Goal: Find specific page/section: Find specific page/section

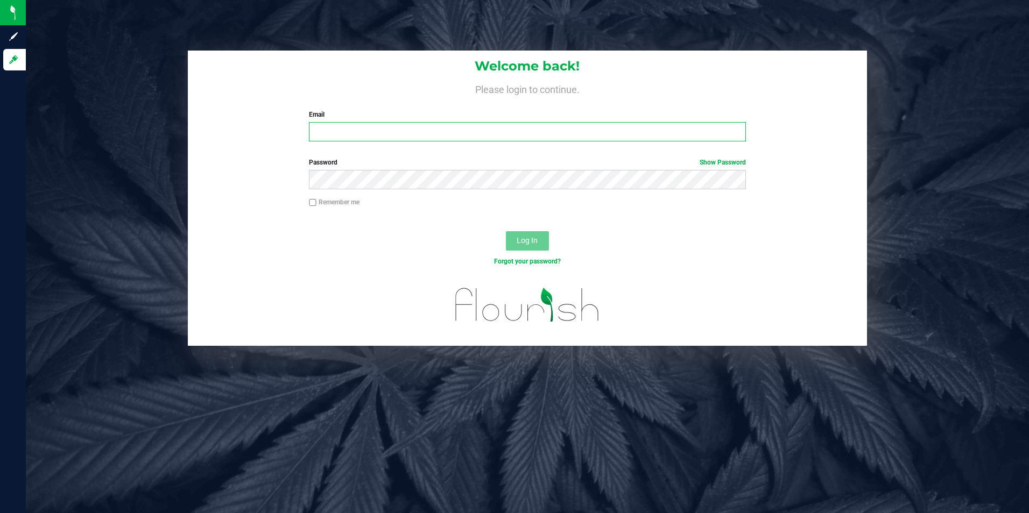
type input "[EMAIL_ADDRESS][DOMAIN_NAME]"
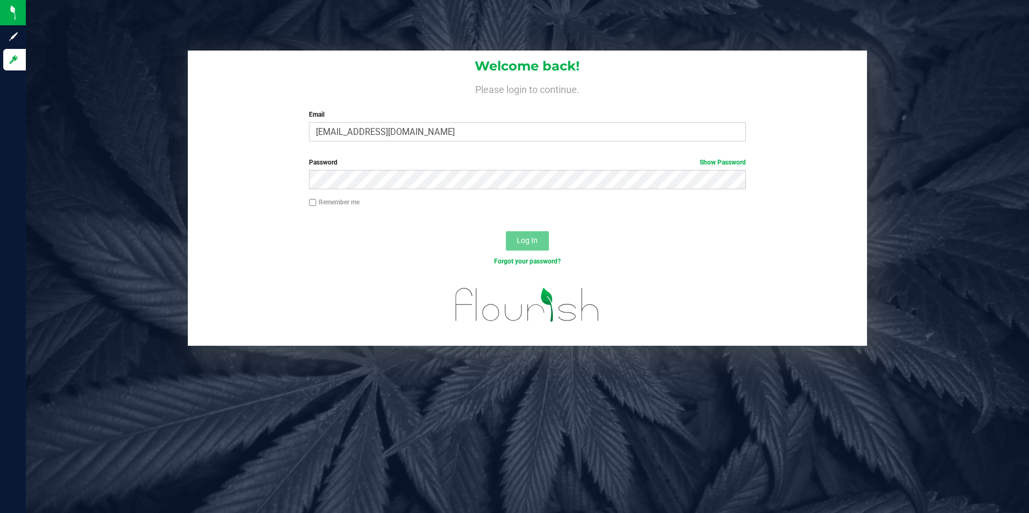
click at [290, 229] on div "Log In" at bounding box center [528, 245] width 680 height 36
click at [534, 231] on button "Log In" at bounding box center [527, 240] width 43 height 19
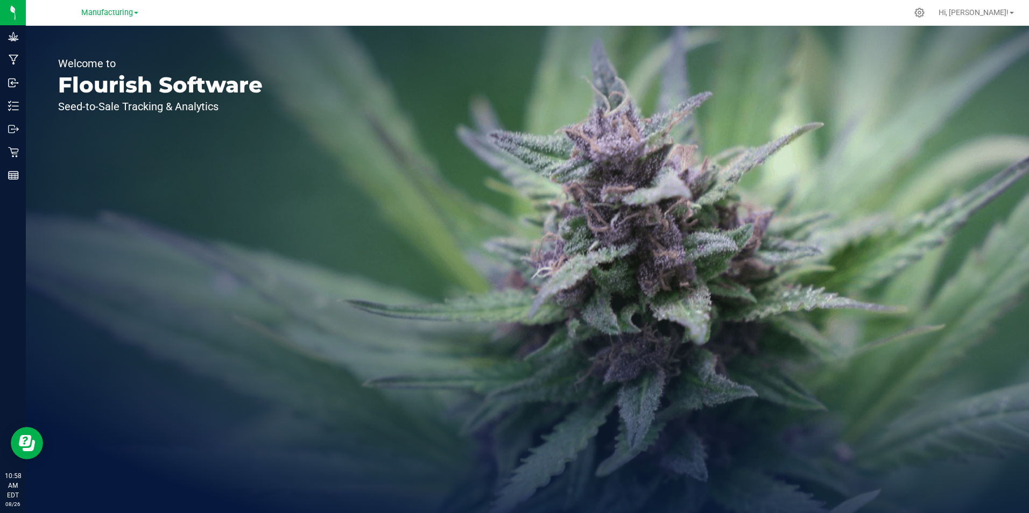
click at [137, 13] on span at bounding box center [136, 13] width 4 height 2
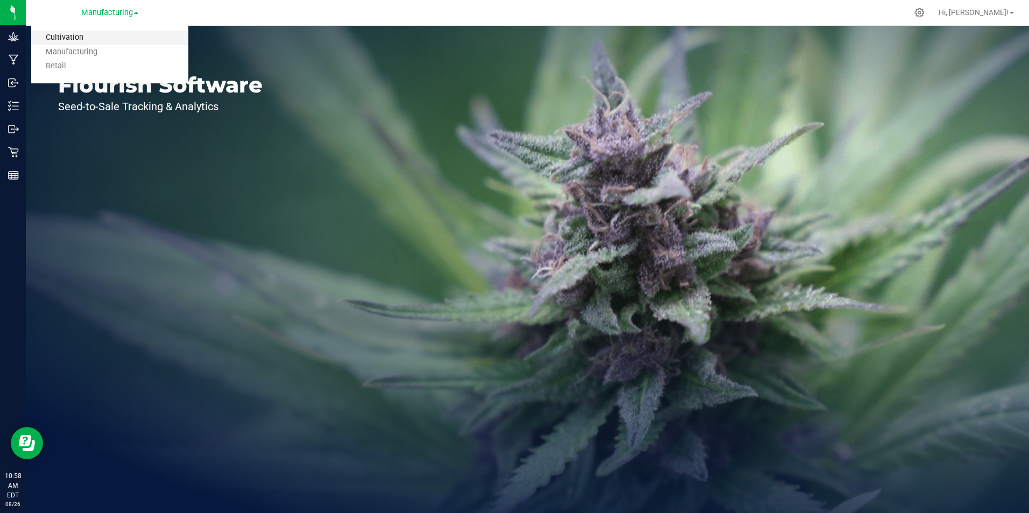
click at [112, 43] on link "Cultivation" at bounding box center [109, 38] width 157 height 15
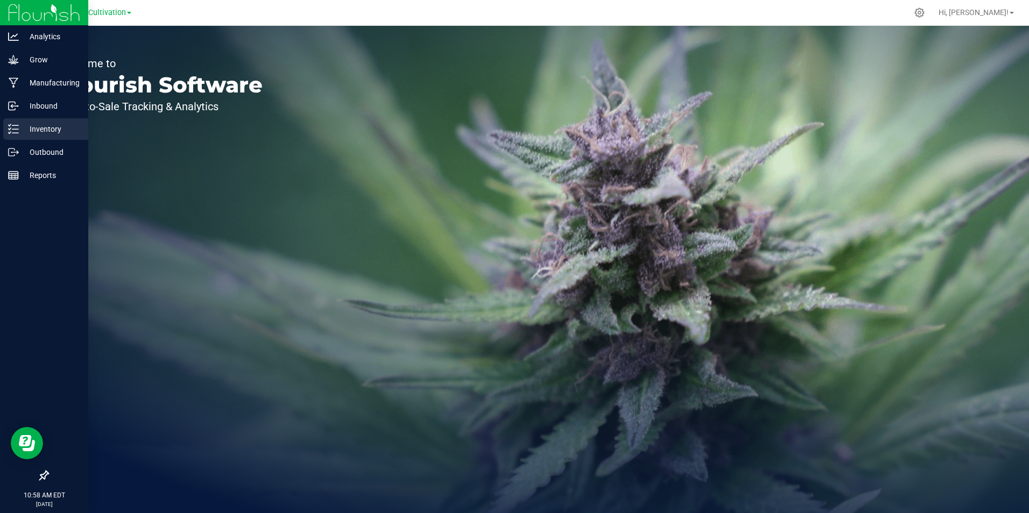
click at [36, 127] on p "Inventory" at bounding box center [51, 129] width 65 height 13
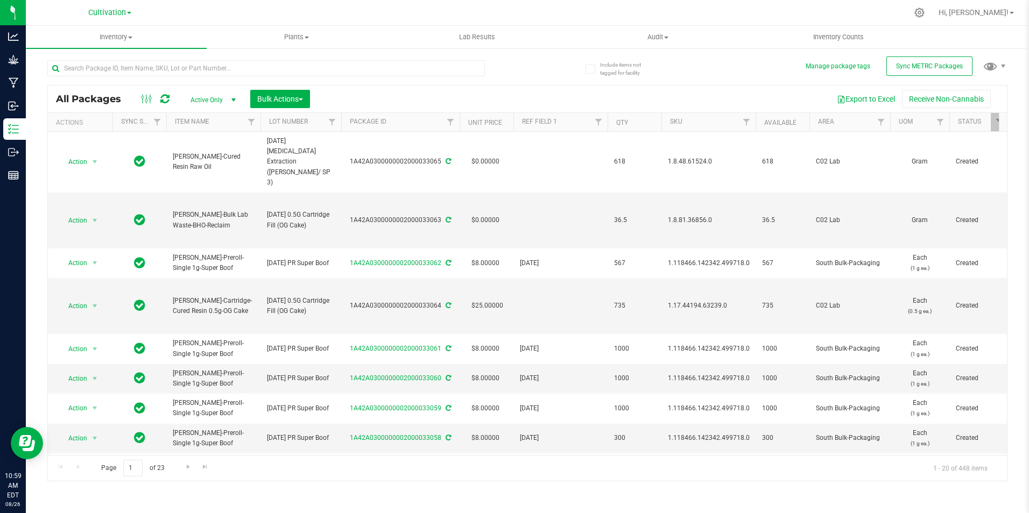
click at [581, 13] on div at bounding box center [550, 12] width 714 height 21
click at [228, 15] on div at bounding box center [550, 12] width 714 height 21
